Goal: Transaction & Acquisition: Book appointment/travel/reservation

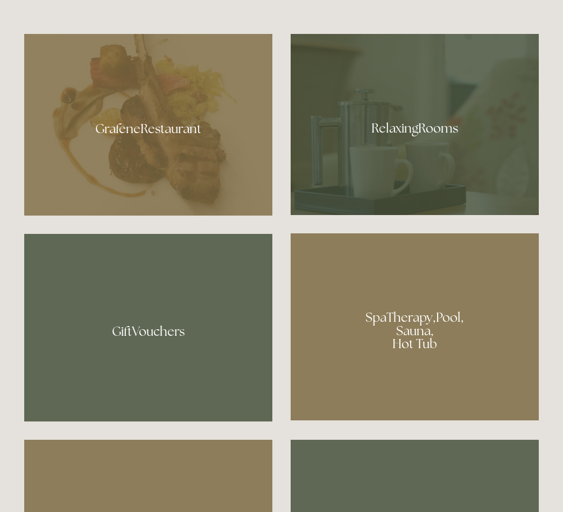
scroll to position [726, 0]
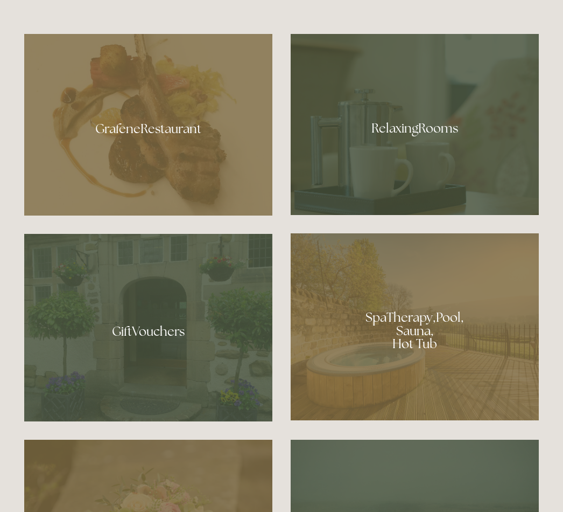
click at [163, 146] on div at bounding box center [148, 124] width 248 height 181
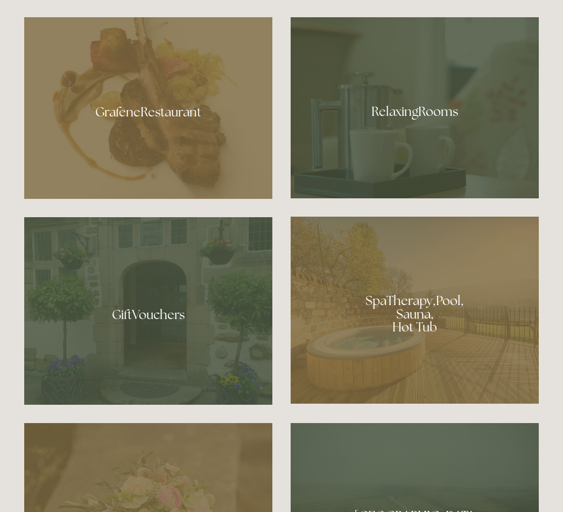
click at [442, 127] on div at bounding box center [415, 107] width 248 height 181
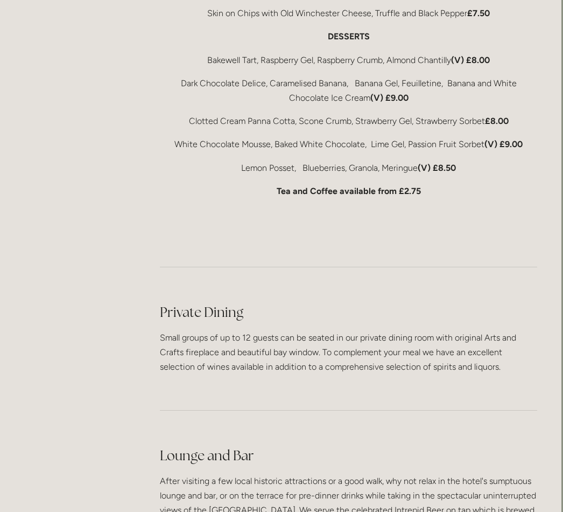
scroll to position [2306, 2]
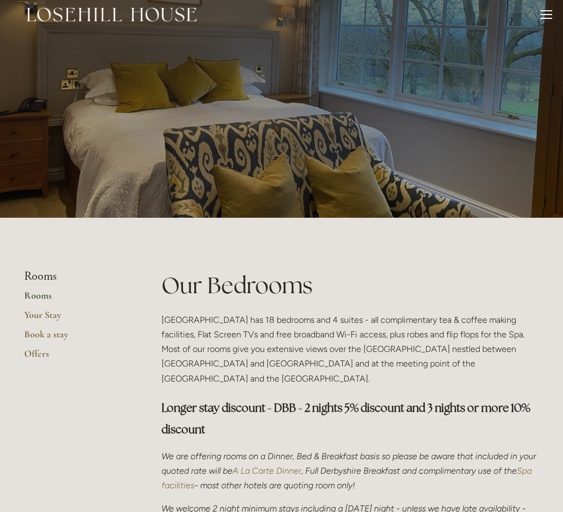
scroll to position [9, 0]
click at [34, 296] on link "Rooms" at bounding box center [75, 298] width 103 height 19
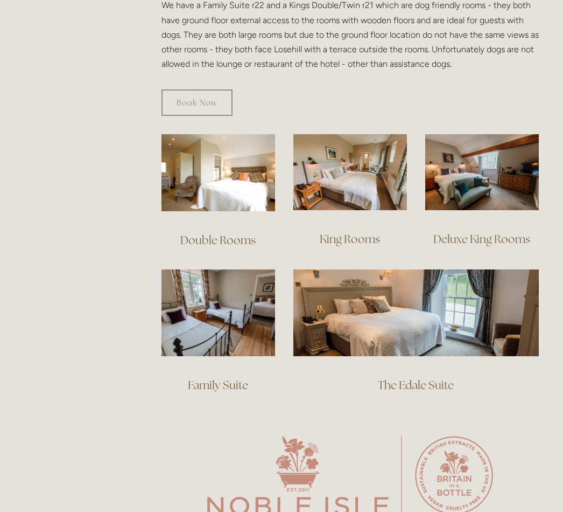
scroll to position [675, 0]
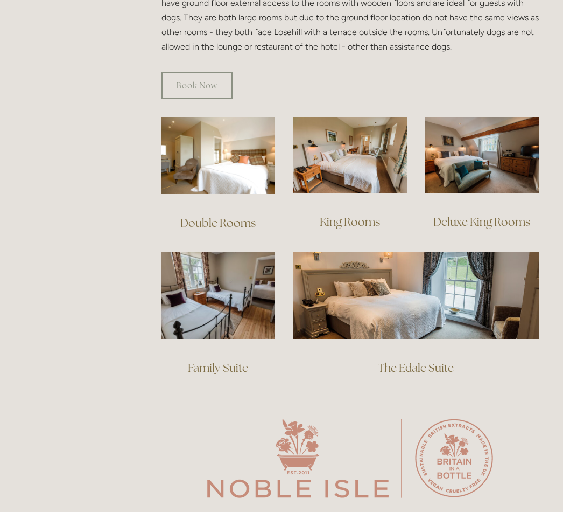
click at [214, 144] on img at bounding box center [219, 155] width 114 height 77
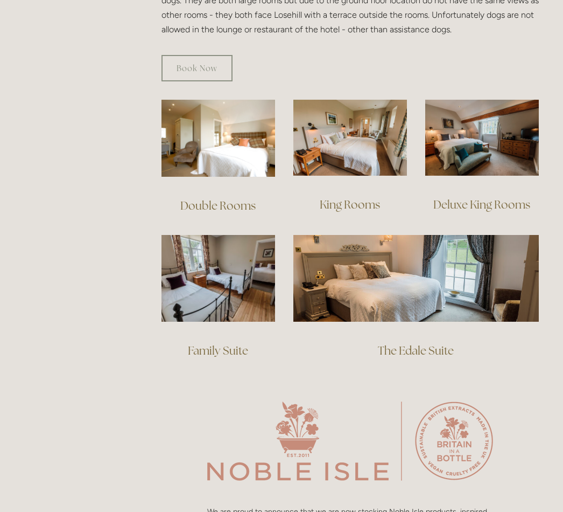
click at [215, 122] on img at bounding box center [219, 138] width 114 height 77
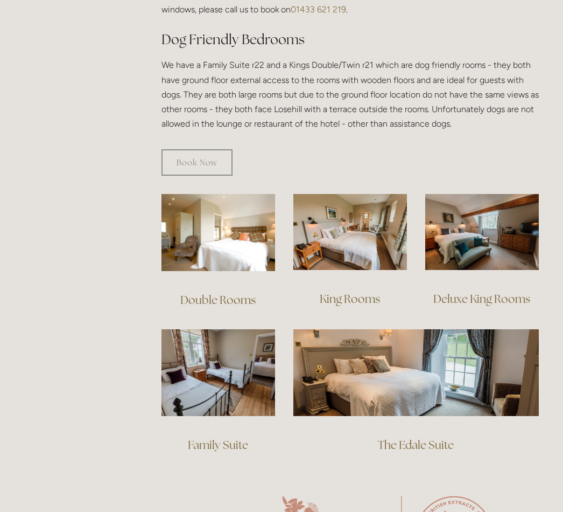
scroll to position [598, 0]
click at [499, 231] on img at bounding box center [482, 232] width 114 height 76
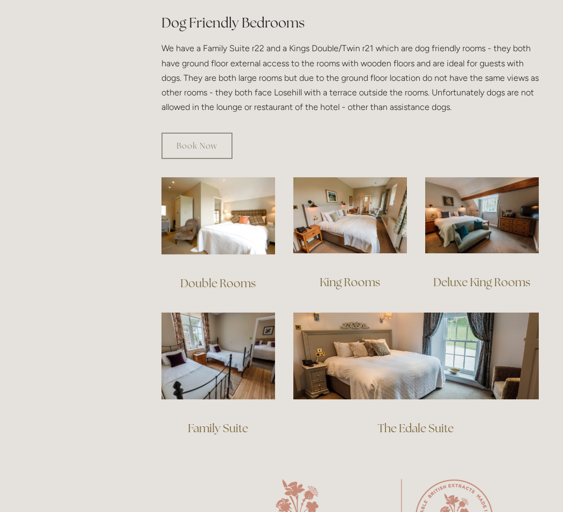
click at [489, 201] on img at bounding box center [482, 215] width 114 height 76
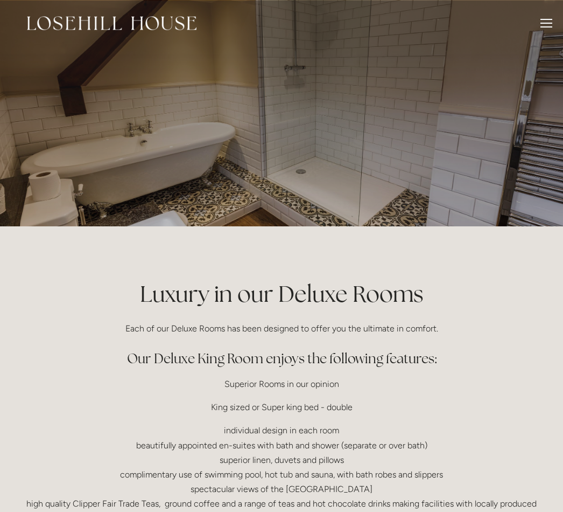
click at [488, 195] on div at bounding box center [281, 113] width 515 height 226
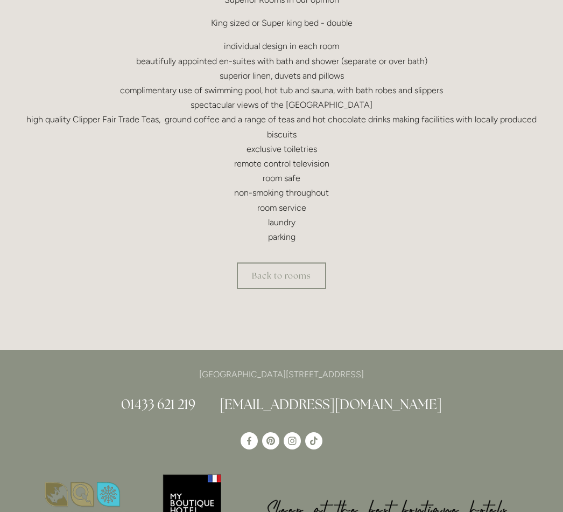
scroll to position [376, 0]
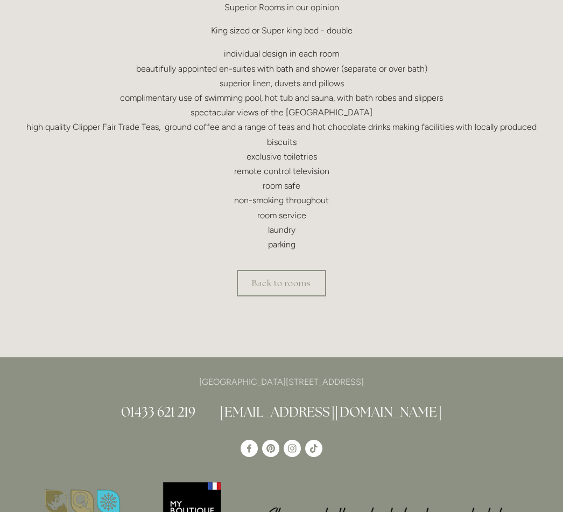
click at [297, 286] on link "Back to rooms" at bounding box center [281, 283] width 89 height 26
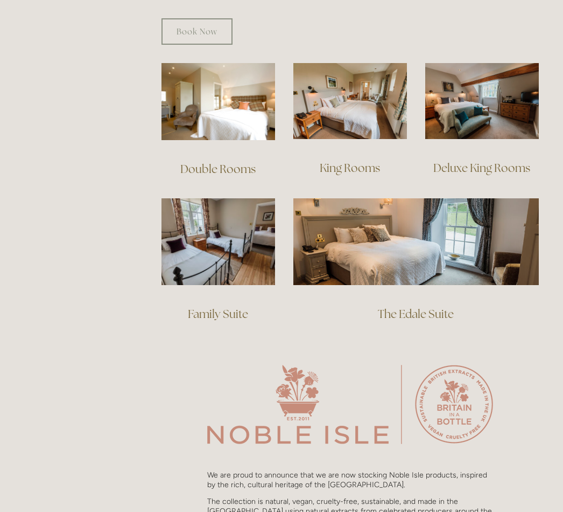
scroll to position [729, 0]
click at [466, 241] on img at bounding box center [416, 241] width 246 height 86
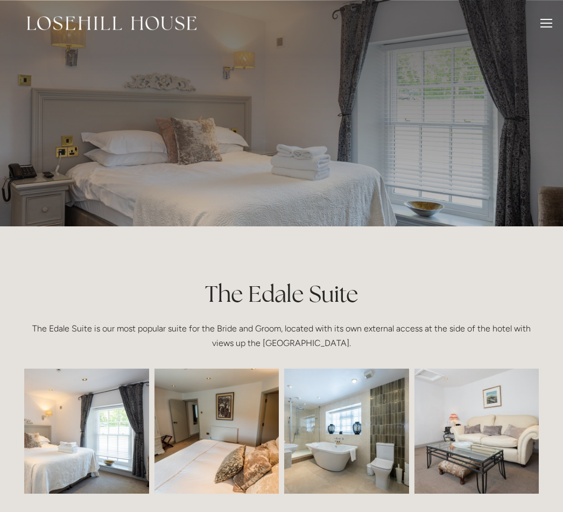
click at [542, 20] on div at bounding box center [547, 25] width 12 height 12
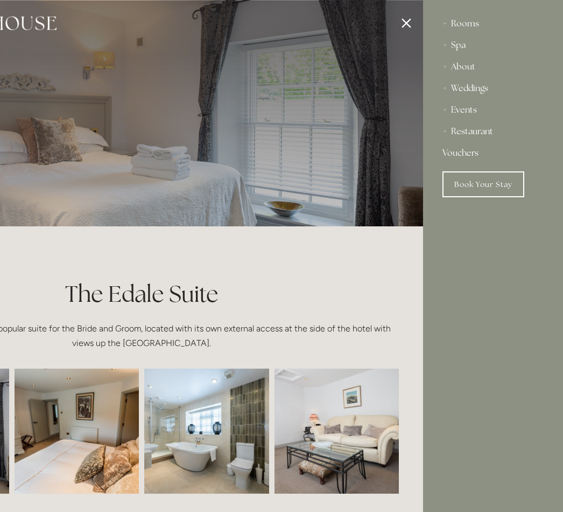
click at [496, 187] on link "Book Your Stay" at bounding box center [484, 184] width 82 height 26
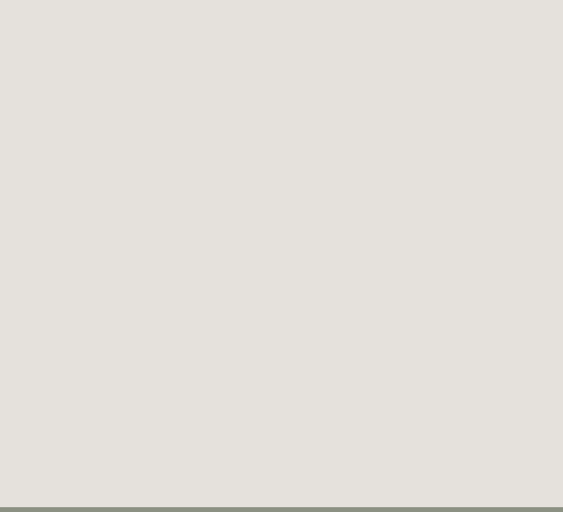
scroll to position [154, 0]
